Goal: Task Accomplishment & Management: Complete application form

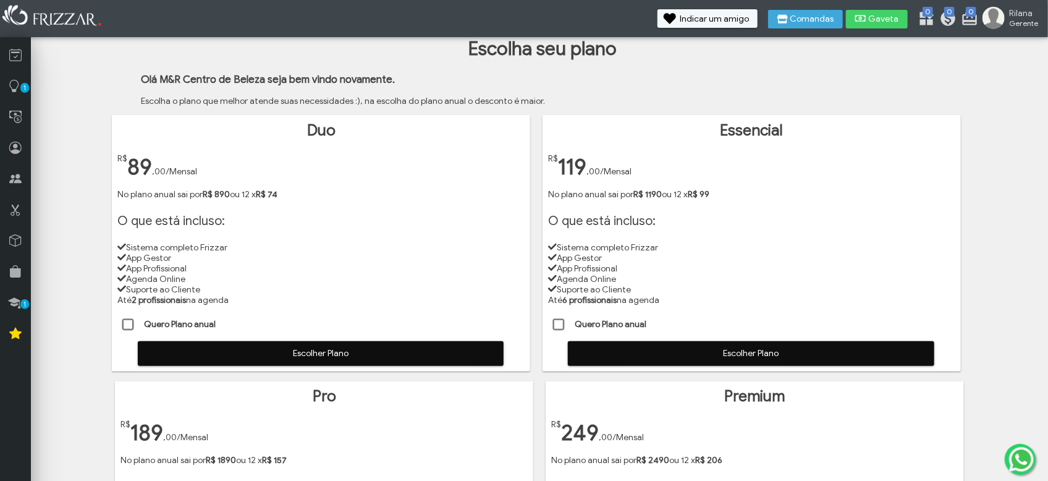
click at [560, 319] on span at bounding box center [559, 325] width 12 height 12
click at [643, 348] on span "Escolher Plano" at bounding box center [750, 353] width 349 height 19
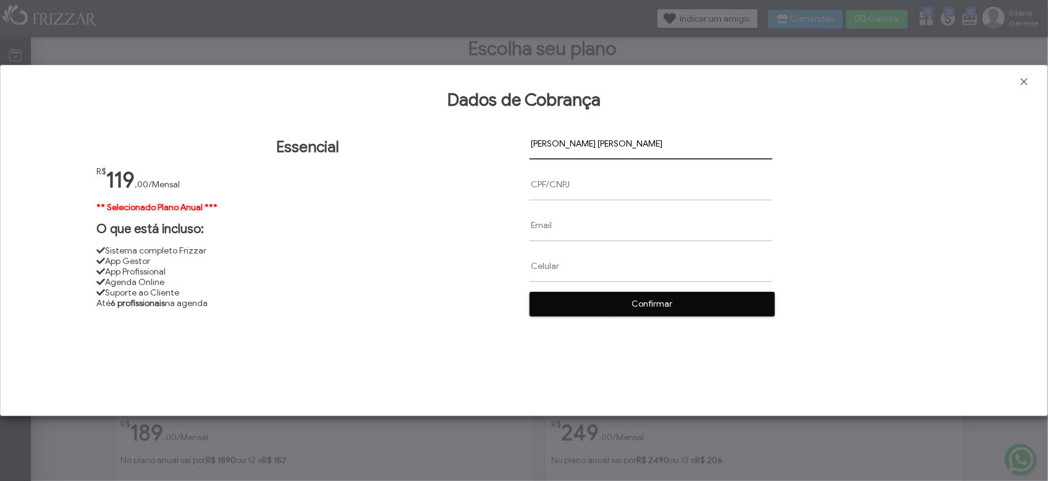
type input "[PERSON_NAME] [PERSON_NAME]"
click at [537, 185] on input "text" at bounding box center [650, 185] width 243 height 32
paste input "104.246.459-63"
type input "104.246.459-63"
click at [537, 227] on input "text" at bounding box center [650, 225] width 243 height 32
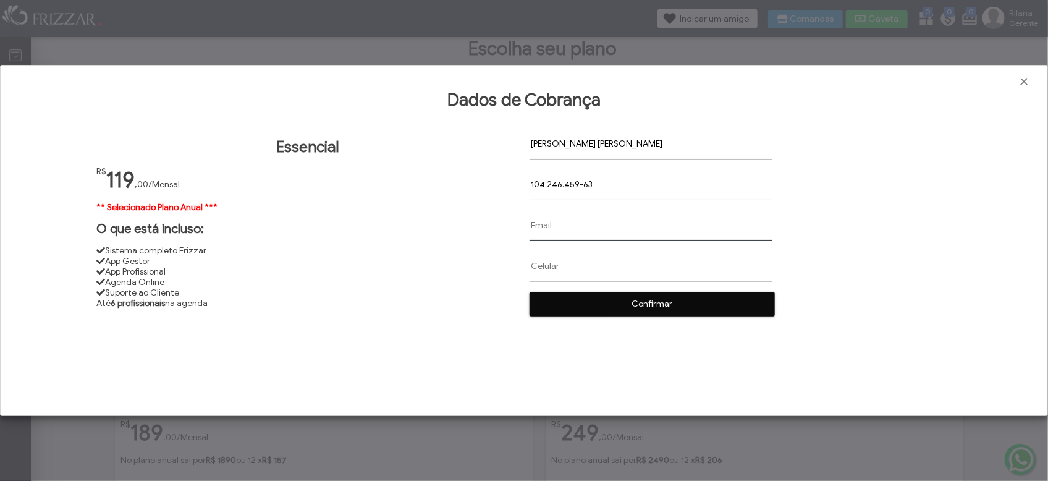
paste input "[EMAIL_ADDRESS][DOMAIN_NAME]"
drag, startPoint x: 531, startPoint y: 227, endPoint x: 544, endPoint y: 222, distance: 14.5
click at [532, 227] on input "[EMAIL_ADDRESS][DOMAIN_NAME]" at bounding box center [650, 225] width 243 height 32
type input "[PERSON_NAME][EMAIL_ADDRESS][DOMAIN_NAME]"
click at [533, 266] on input "text" at bounding box center [650, 267] width 243 height 32
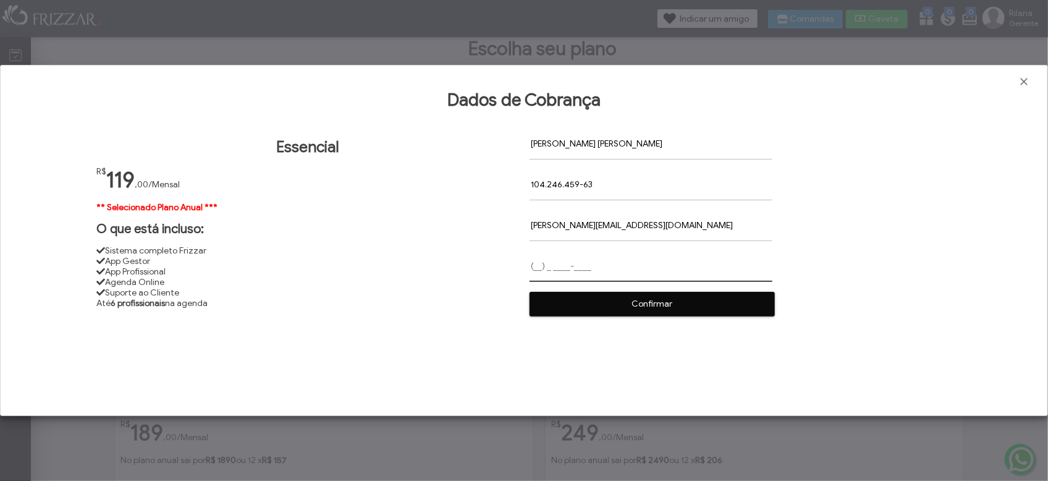
paste input "[PHONE_NUMBER]"
type input "[PHONE_NUMBER]"
click at [637, 304] on span "Confirmar" at bounding box center [652, 304] width 228 height 19
